Goal: Find specific page/section: Find specific page/section

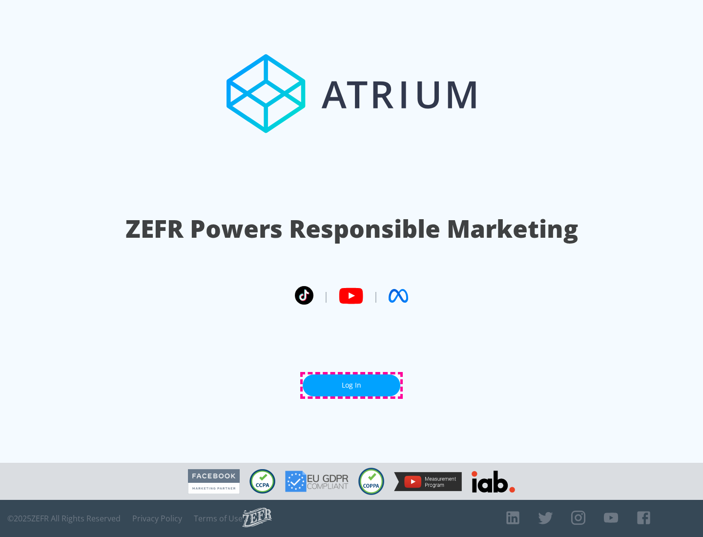
click at [351, 385] on link "Log In" at bounding box center [352, 385] width 98 height 22
